Goal: Information Seeking & Learning: Check status

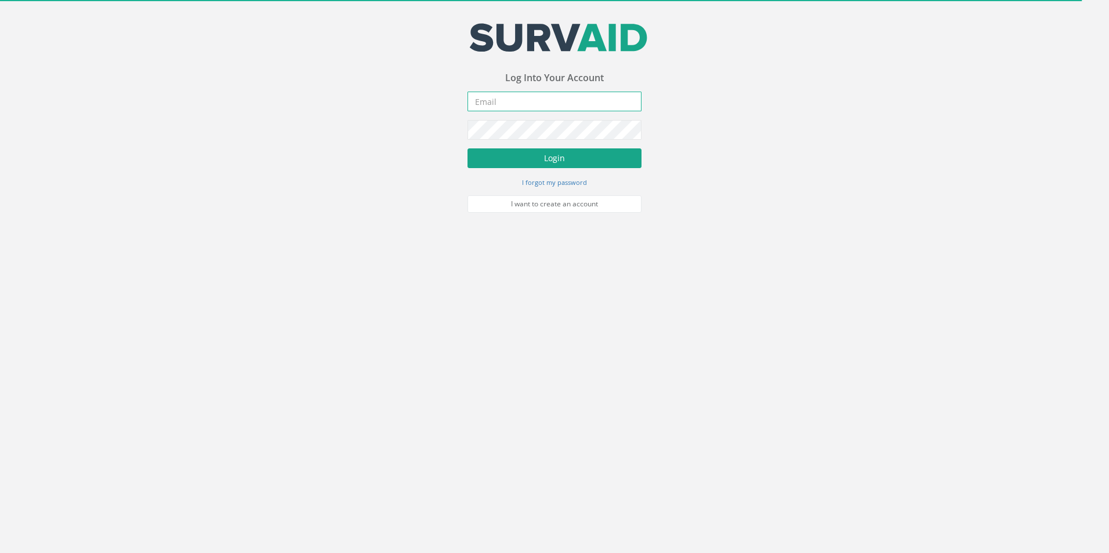
type input "[PERSON_NAME][EMAIL_ADDRESS][PERSON_NAME][DOMAIN_NAME]"
click at [564, 162] on button "Login" at bounding box center [554, 158] width 174 height 20
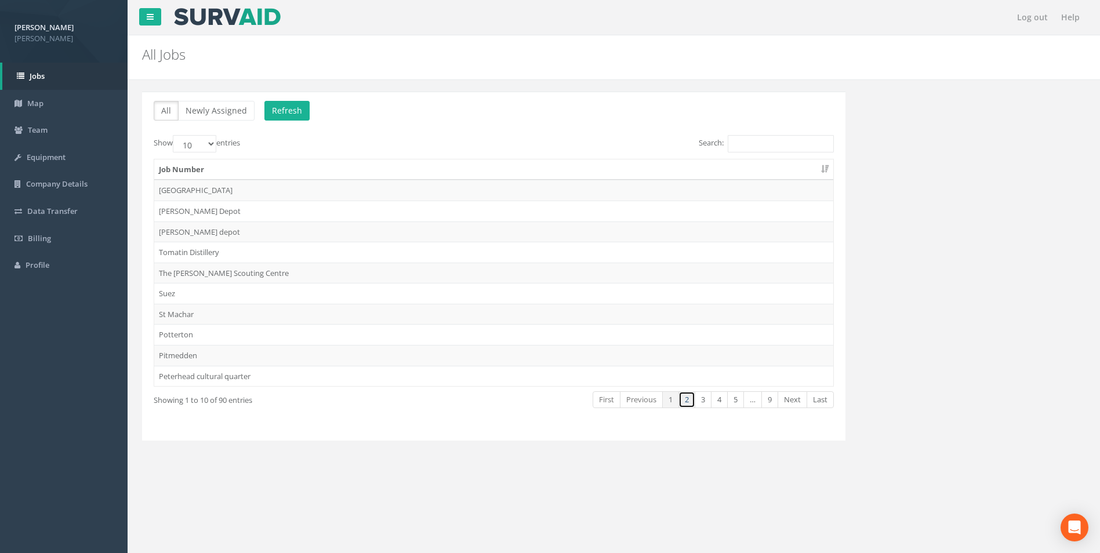
click at [687, 398] on link "2" at bounding box center [687, 399] width 17 height 17
click at [824, 403] on link "Last" at bounding box center [820, 399] width 27 height 17
click at [756, 398] on link "8" at bounding box center [753, 399] width 17 height 17
click at [736, 397] on link "7" at bounding box center [737, 399] width 17 height 17
click at [724, 398] on link "6" at bounding box center [721, 399] width 17 height 17
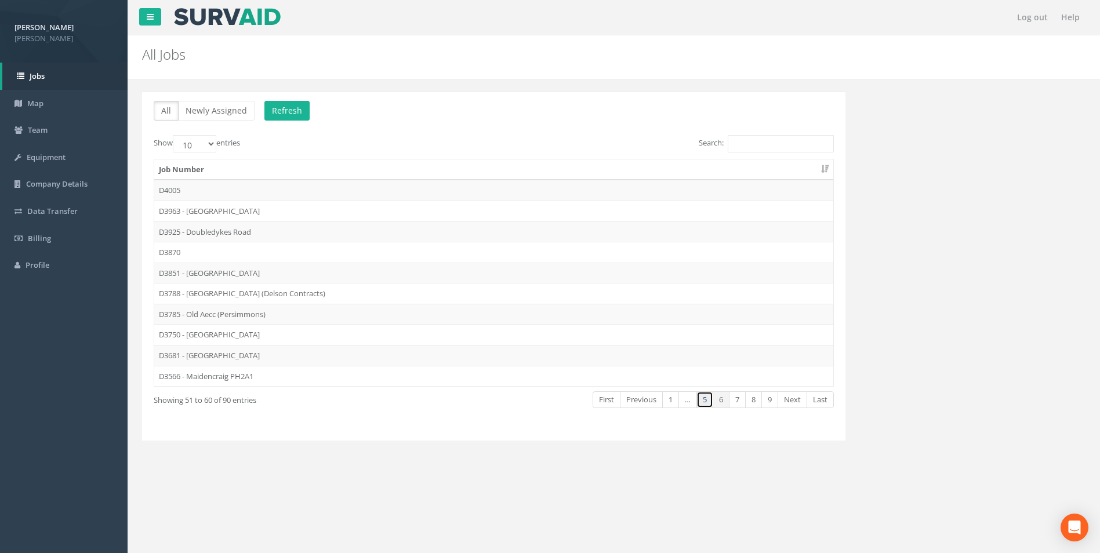
click at [709, 398] on link "5" at bounding box center [705, 399] width 17 height 17
click at [750, 143] on input "Search:" at bounding box center [781, 143] width 106 height 17
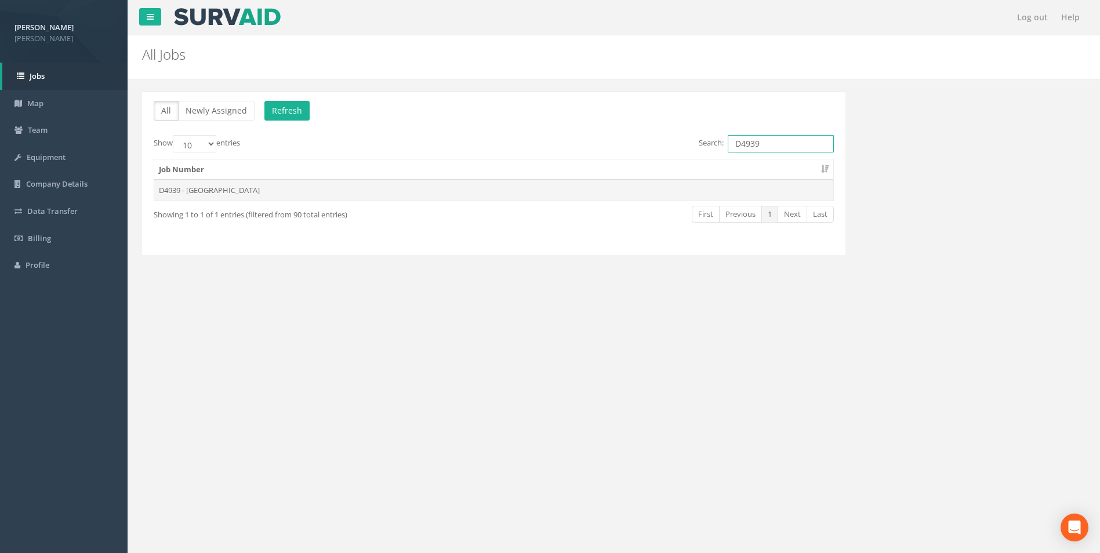
type input "D4939"
click at [228, 184] on td "D4939 - [GEOGRAPHIC_DATA]" at bounding box center [493, 190] width 679 height 21
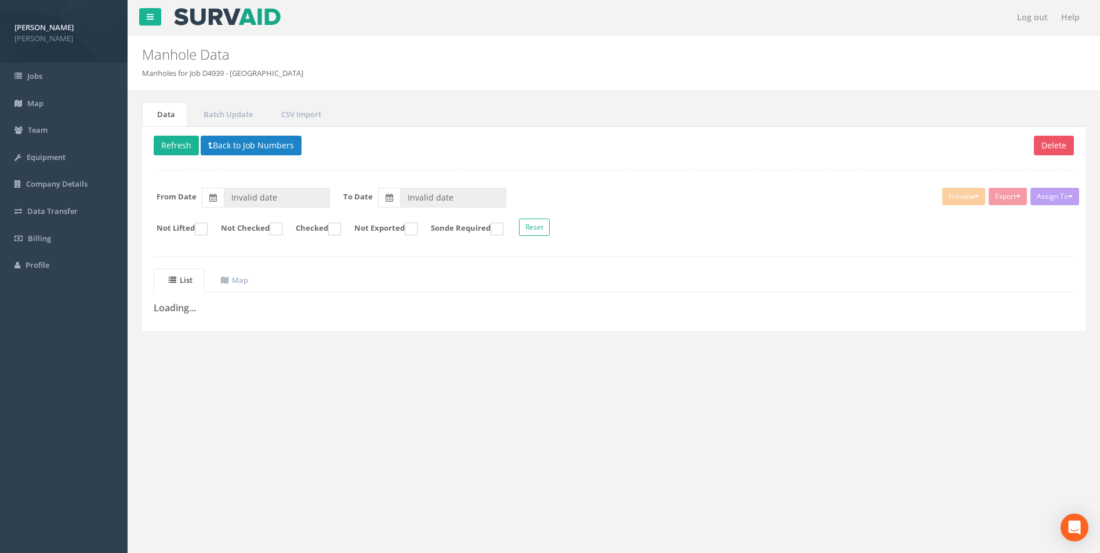
type input "[DATE]"
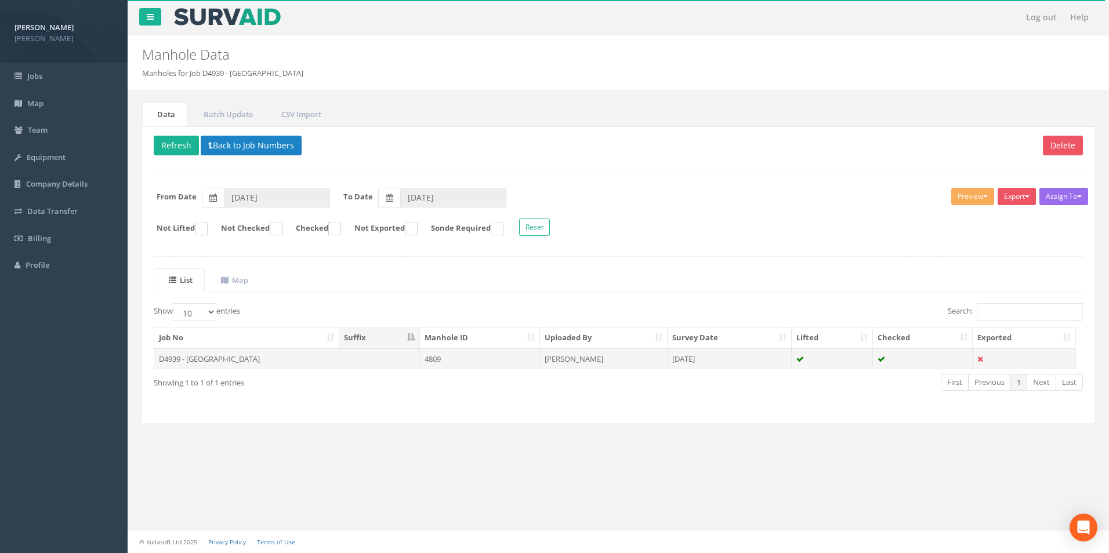
click at [694, 363] on td "[DATE]" at bounding box center [730, 359] width 124 height 21
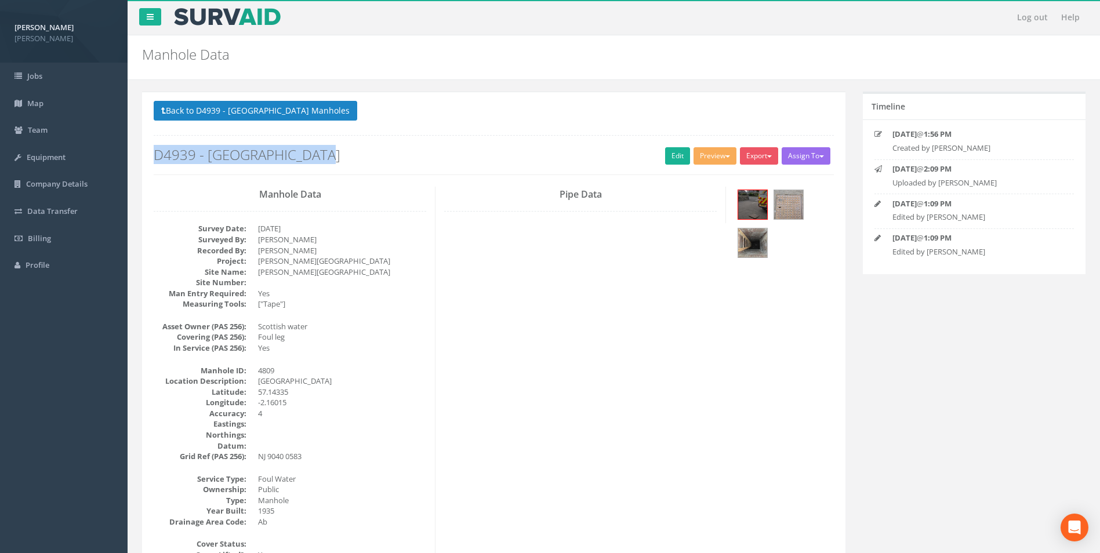
drag, startPoint x: 320, startPoint y: 151, endPoint x: 148, endPoint y: 148, distance: 171.7
click at [148, 148] on div "Back to D4939 - [GEOGRAPHIC_DATA] Manholes Back to Map Assign To OmniSurveys Lt…" at bounding box center [494, 143] width 698 height 85
drag, startPoint x: 148, startPoint y: 148, endPoint x: 172, endPoint y: 150, distance: 23.9
copy h2 "D4939 - [GEOGRAPHIC_DATA]"
click at [759, 199] on img at bounding box center [752, 204] width 29 height 29
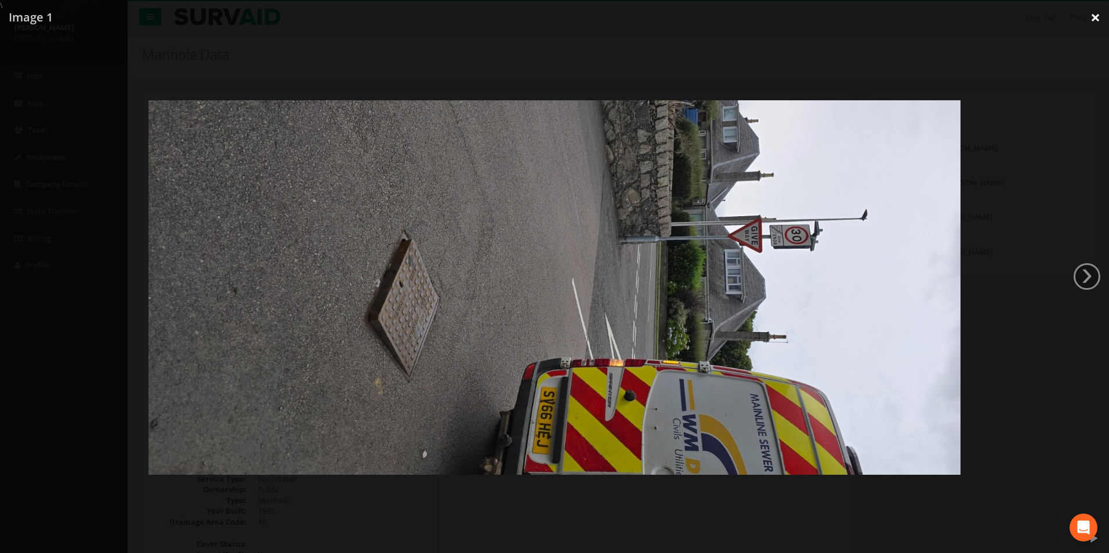
click at [1101, 14] on link "×" at bounding box center [1095, 17] width 27 height 35
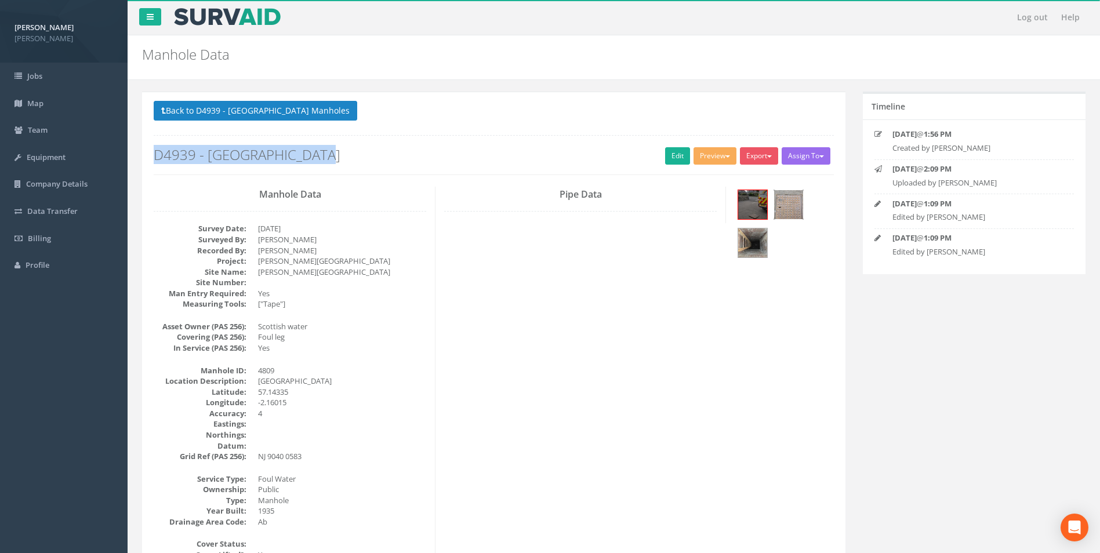
click at [785, 204] on img at bounding box center [788, 204] width 29 height 29
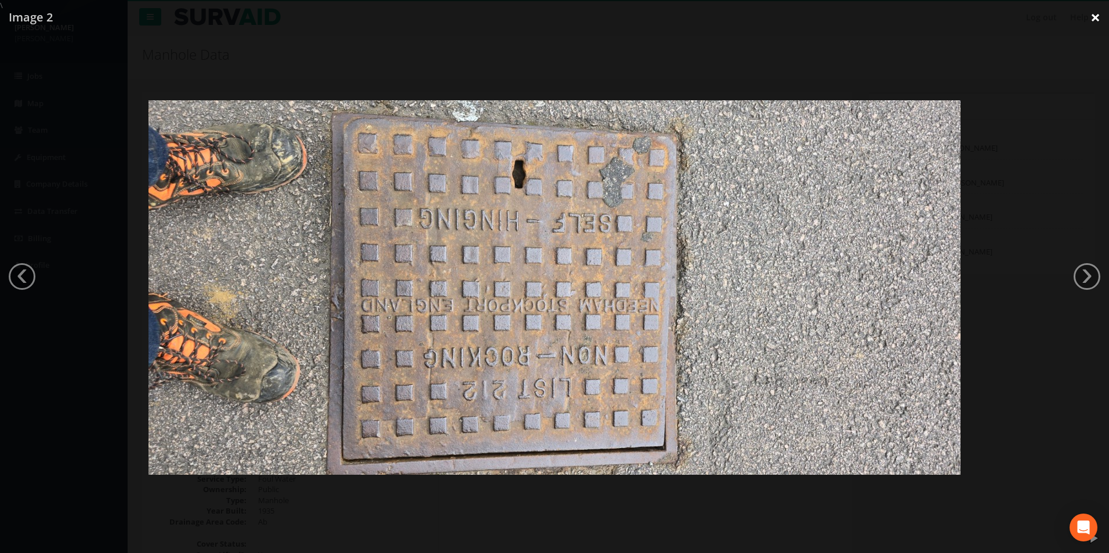
click at [1089, 13] on link "×" at bounding box center [1095, 17] width 27 height 35
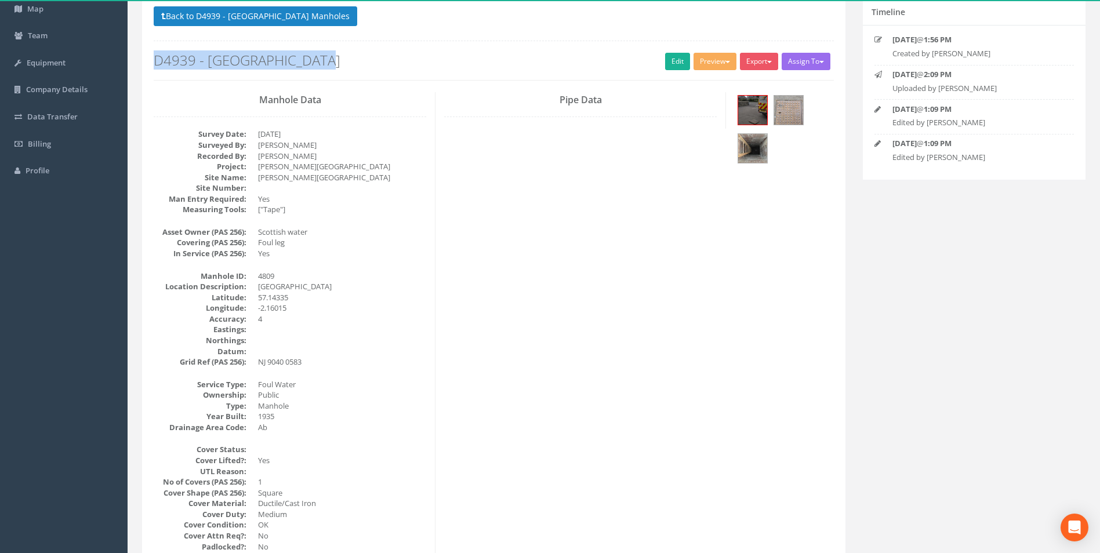
scroll to position [58, 0]
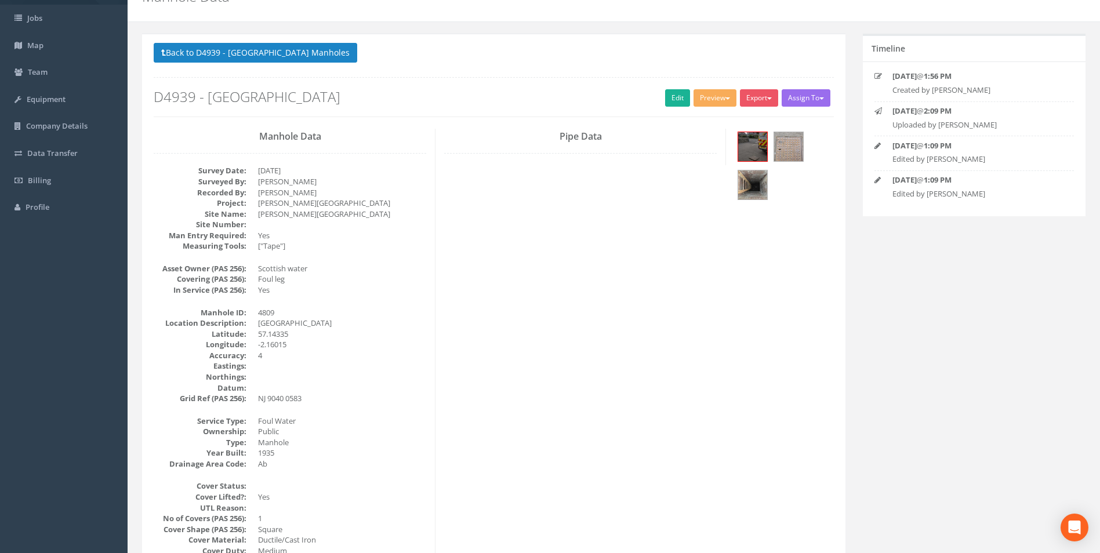
click at [280, 46] on button "Back to D4939 - [GEOGRAPHIC_DATA] Manholes" at bounding box center [256, 53] width 204 height 20
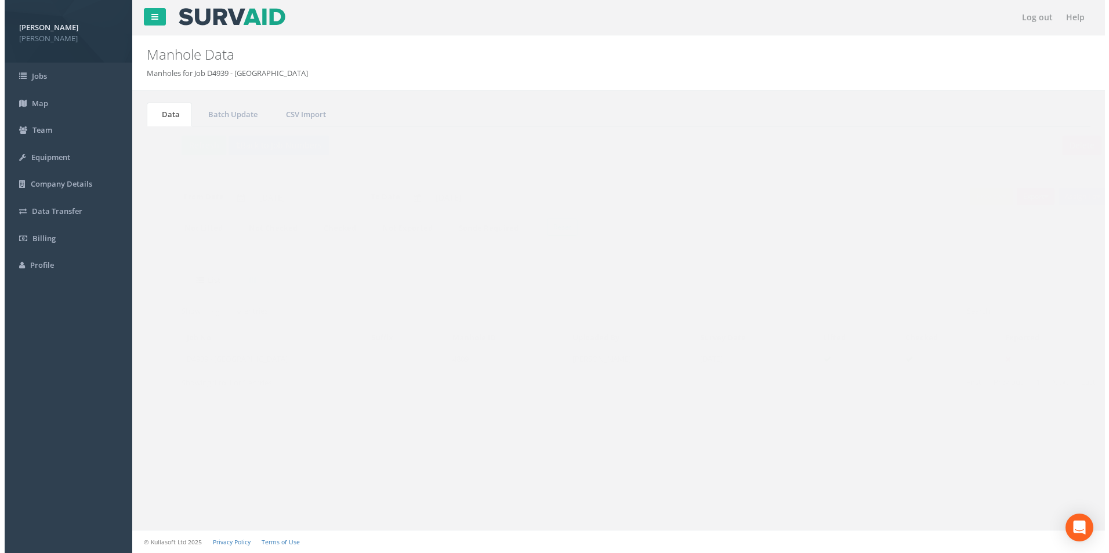
scroll to position [0, 0]
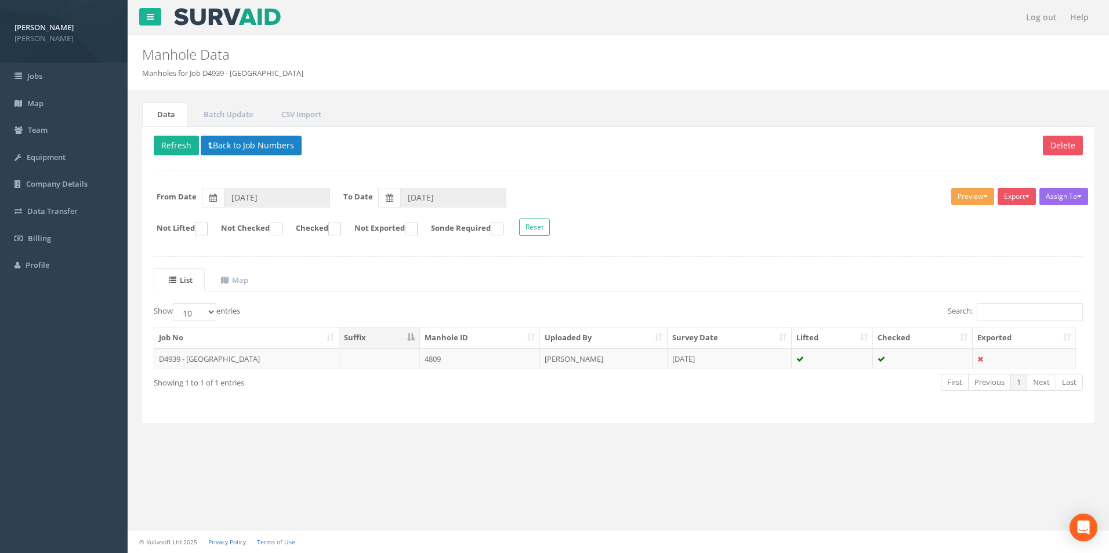
click at [969, 192] on button "Preview" at bounding box center [972, 196] width 43 height 17
click at [963, 219] on link "[PERSON_NAME]" at bounding box center [951, 221] width 88 height 18
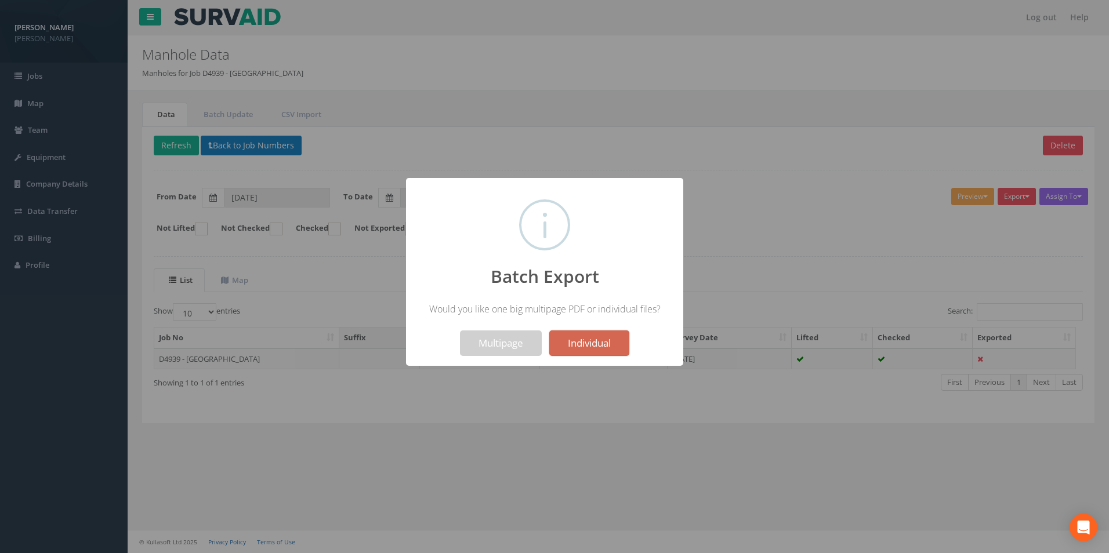
click at [594, 340] on button "Individual" at bounding box center [589, 344] width 80 height 26
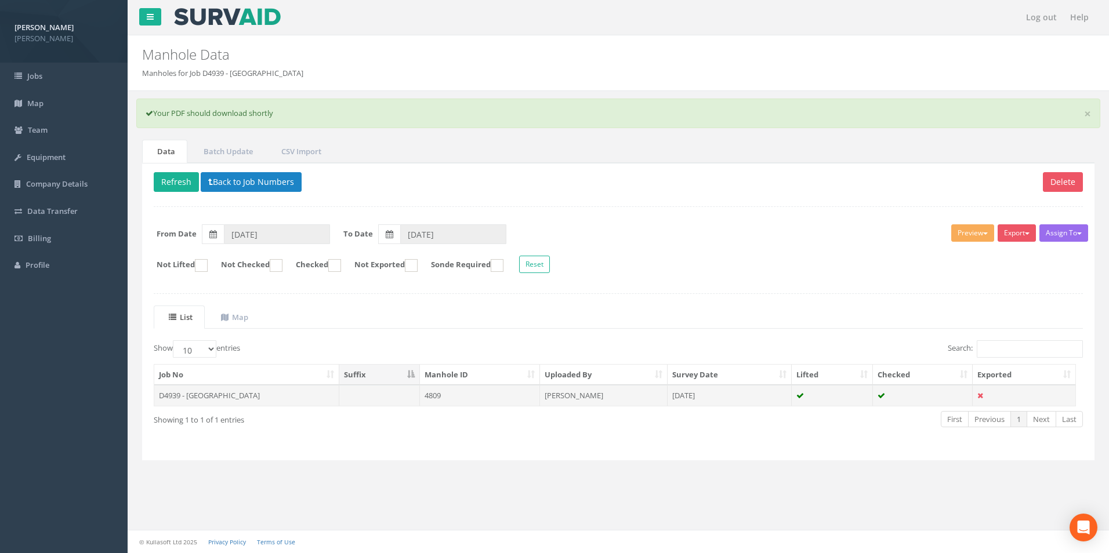
click at [866, 393] on td at bounding box center [833, 395] width 82 height 21
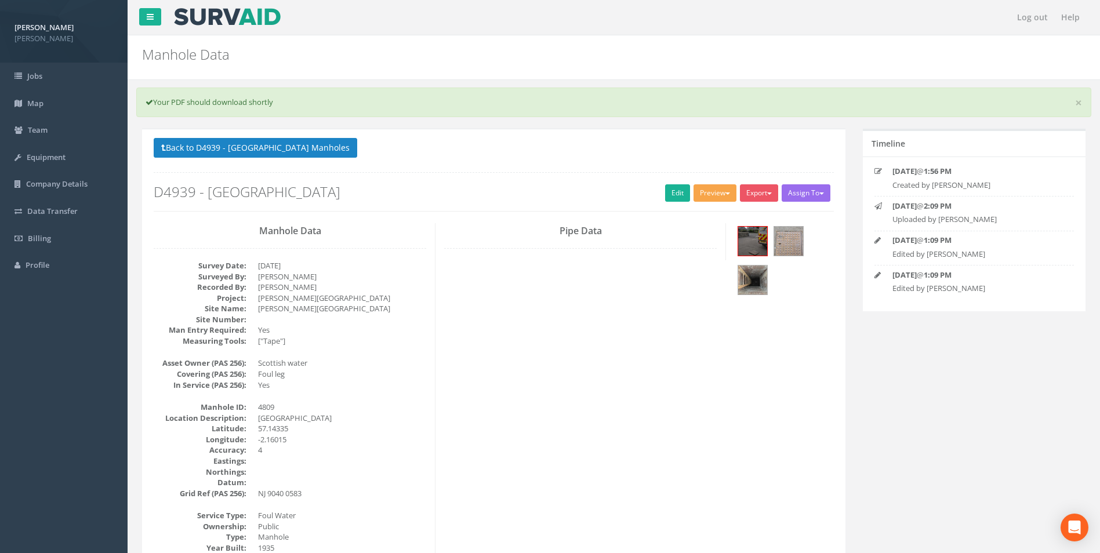
click at [705, 191] on button "Preview" at bounding box center [715, 192] width 43 height 17
click at [703, 220] on link "[PERSON_NAME]" at bounding box center [694, 217] width 88 height 18
click at [263, 148] on button "Back to D4939 - [GEOGRAPHIC_DATA] Manholes" at bounding box center [256, 148] width 204 height 20
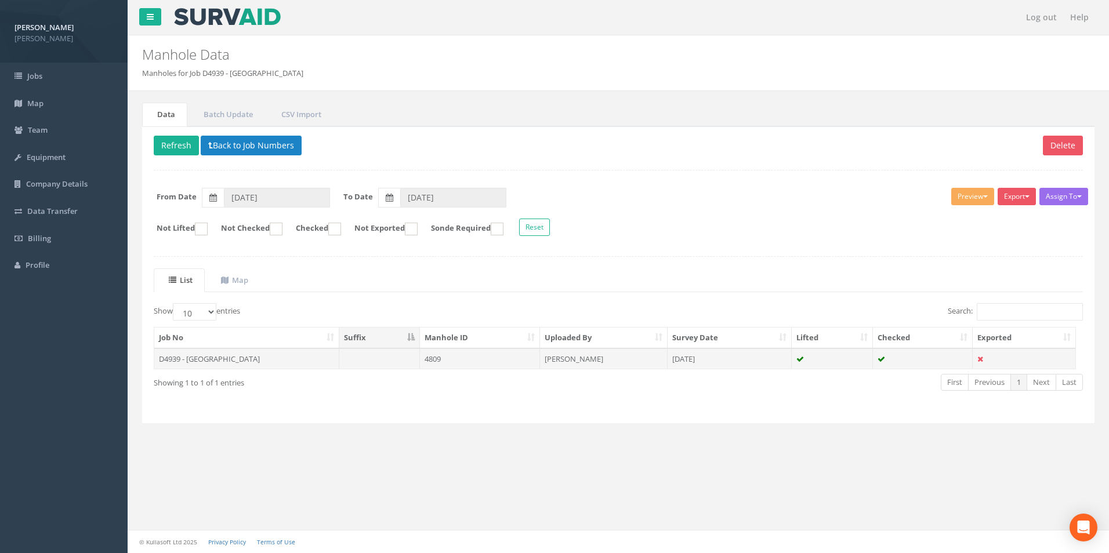
click at [769, 360] on td "[DATE]" at bounding box center [730, 359] width 124 height 21
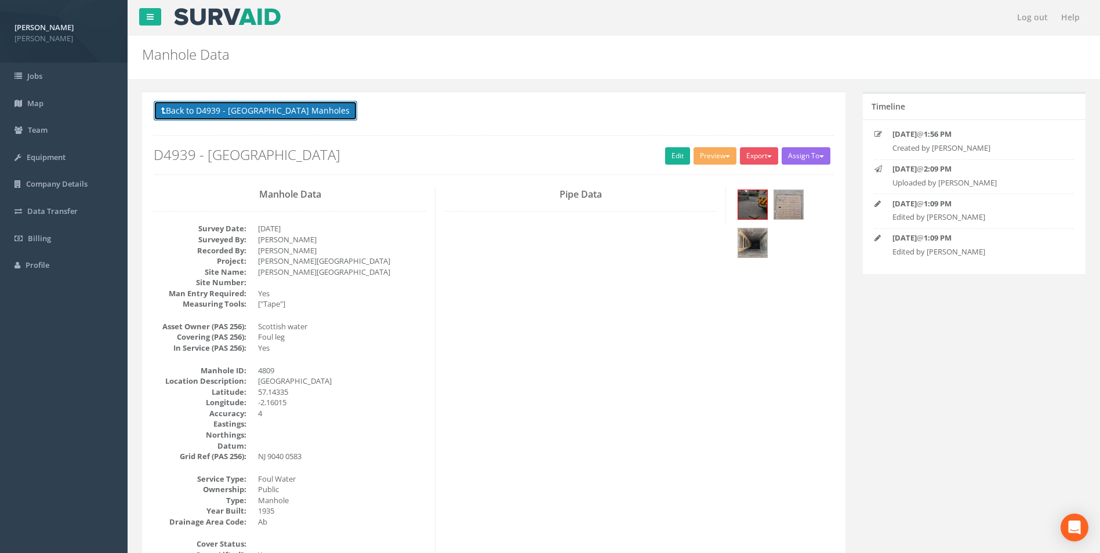
click at [268, 110] on button "Back to D4939 - [GEOGRAPHIC_DATA] Manholes" at bounding box center [256, 111] width 204 height 20
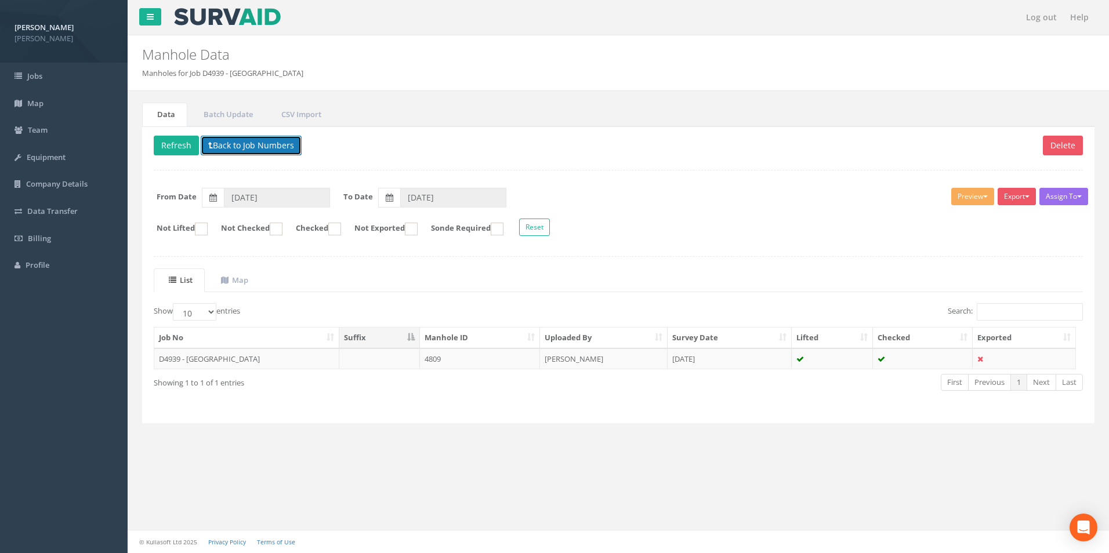
click at [230, 146] on button "Back to Job Numbers" at bounding box center [251, 146] width 101 height 20
